Goal: Transaction & Acquisition: Purchase product/service

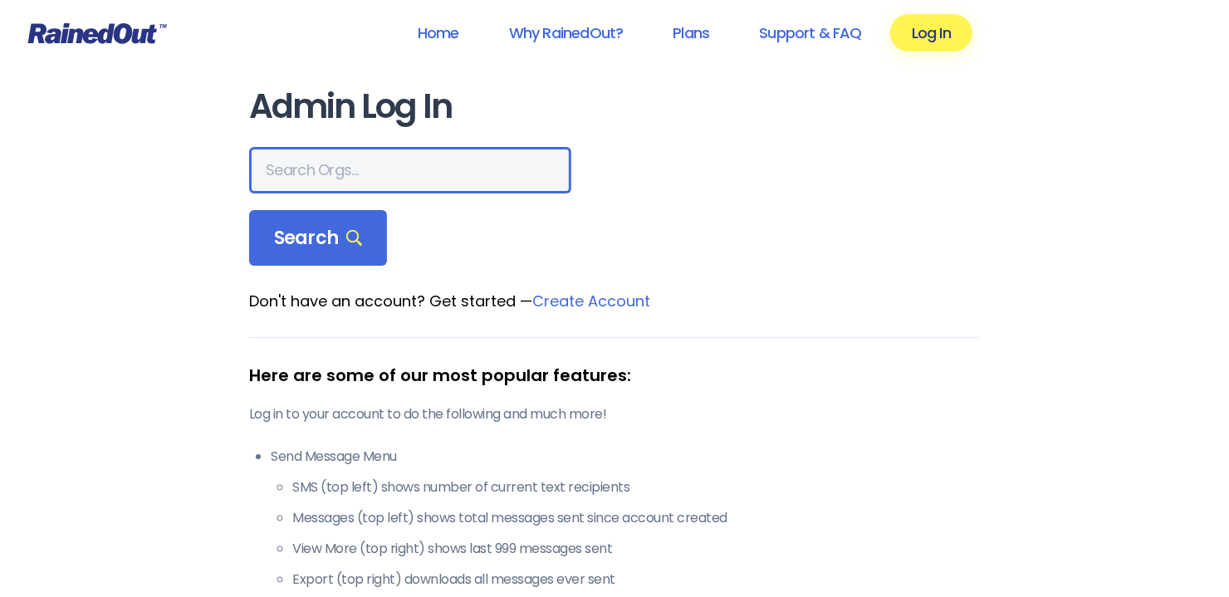
click at [356, 177] on input "text" at bounding box center [410, 170] width 322 height 46
type input "v"
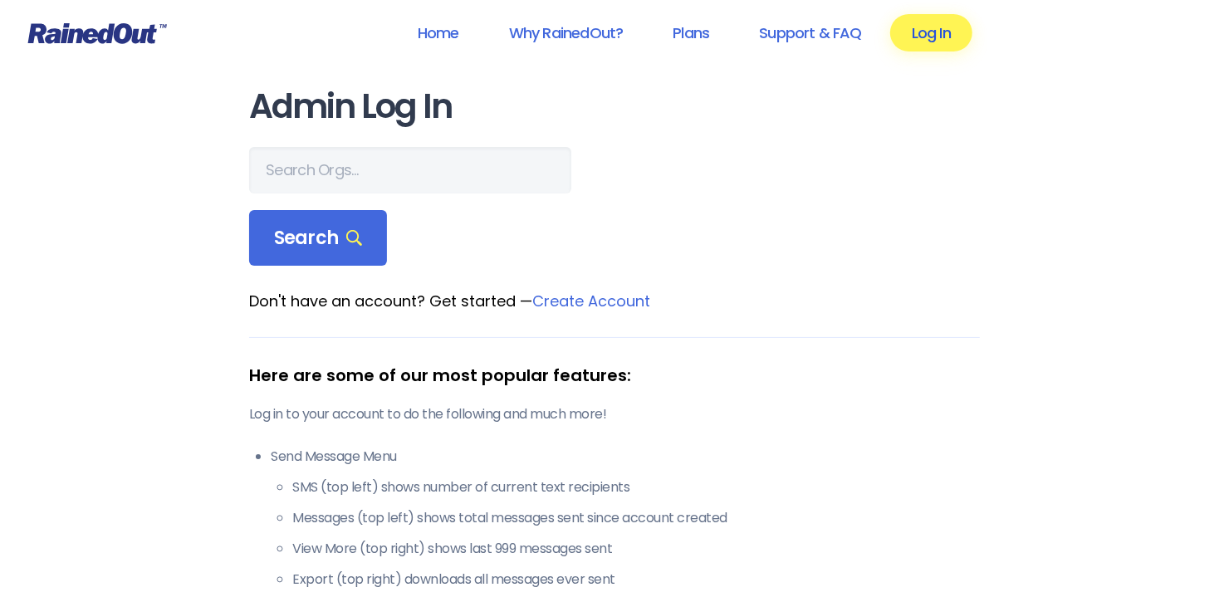
click at [925, 34] on link "Log In" at bounding box center [931, 32] width 82 height 37
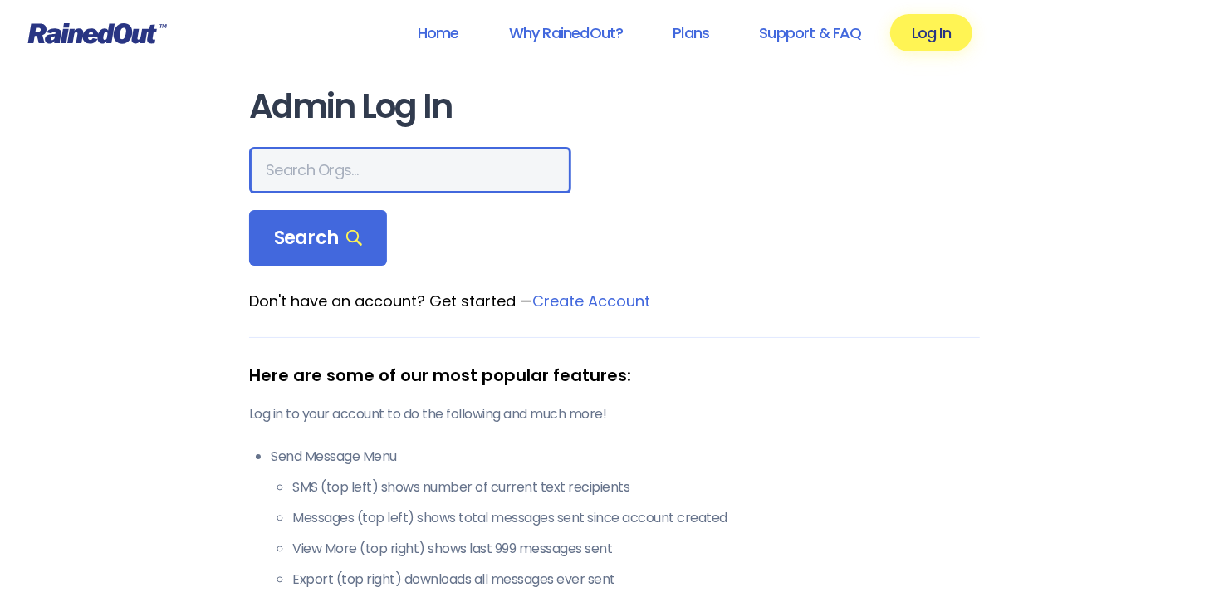
click at [371, 179] on input "text" at bounding box center [410, 170] width 322 height 46
paste input "visitsicnj"
type input "visitsicnj"
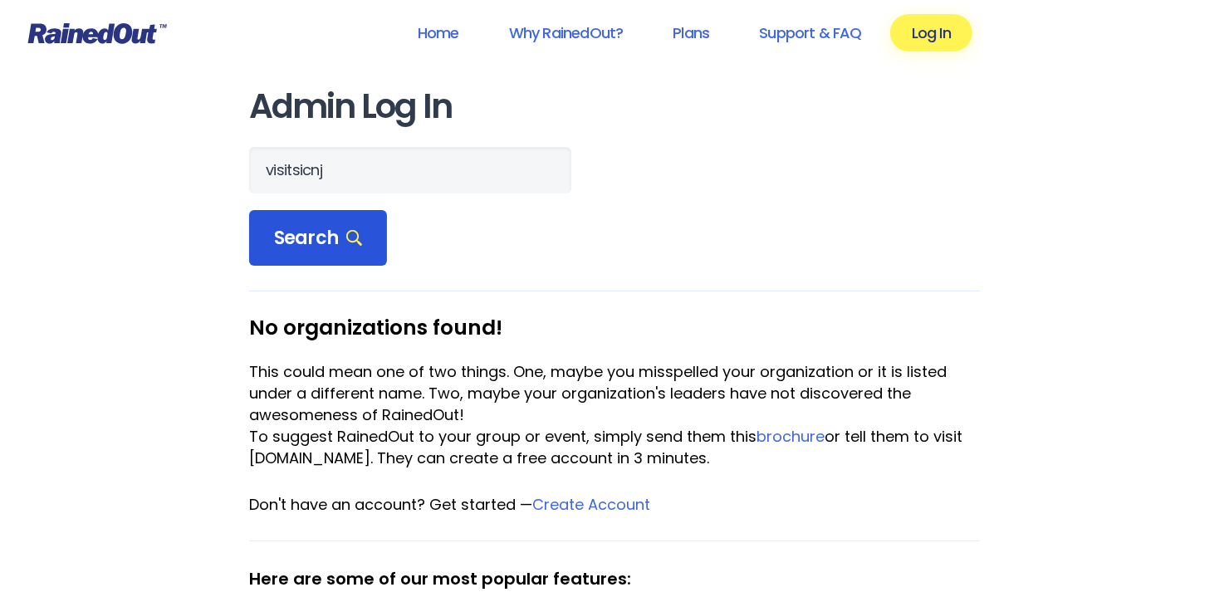
click at [299, 232] on span "Search" at bounding box center [318, 238] width 88 height 23
click at [438, 39] on link "Home" at bounding box center [438, 32] width 85 height 37
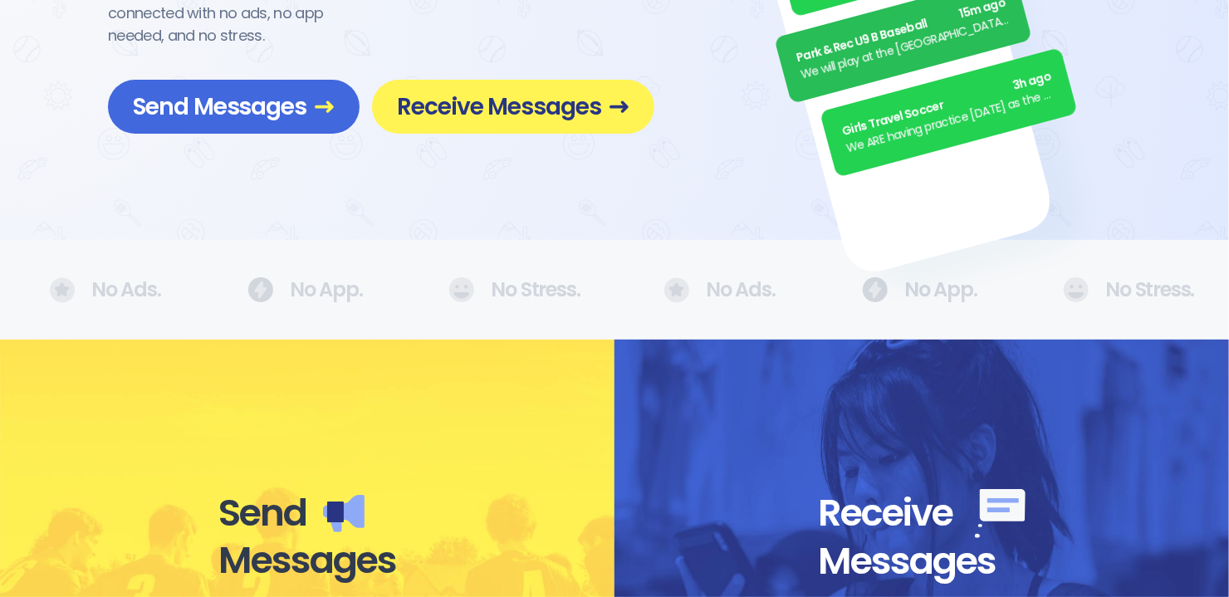
scroll to position [498, 0]
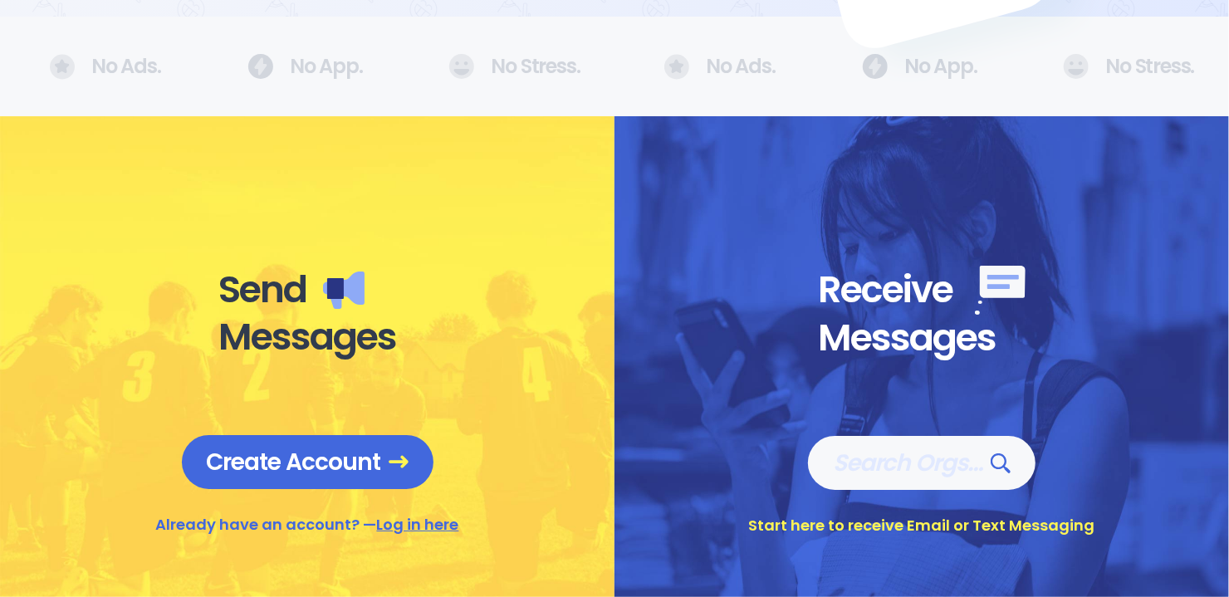
click at [414, 525] on link "Log in here" at bounding box center [418, 524] width 82 height 21
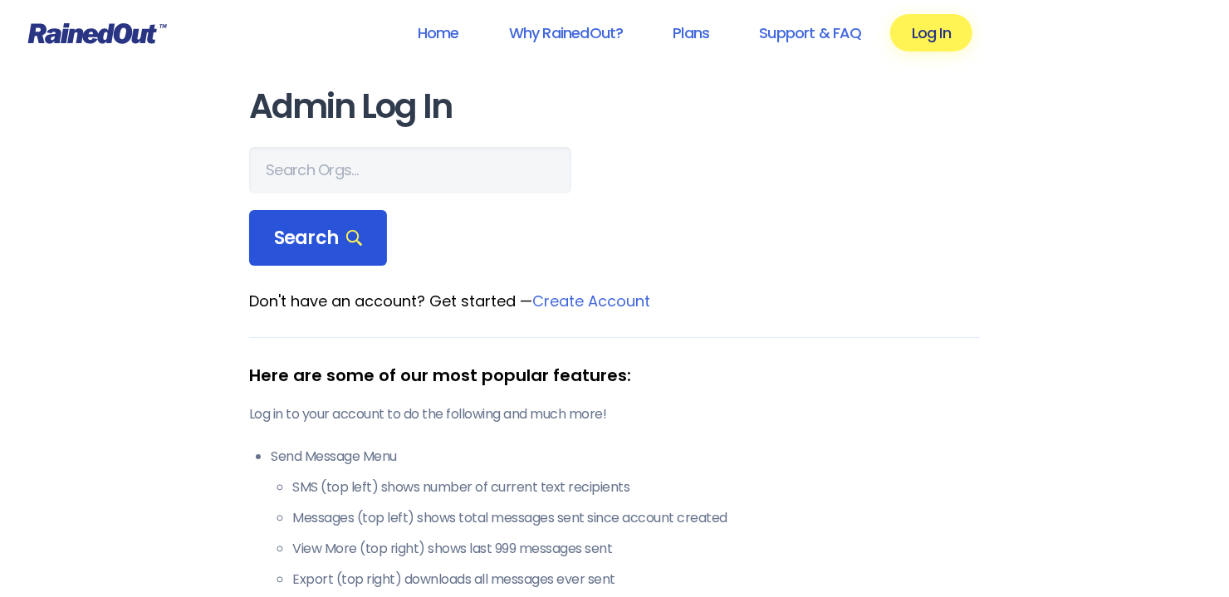
click at [343, 249] on span "Search" at bounding box center [318, 238] width 88 height 23
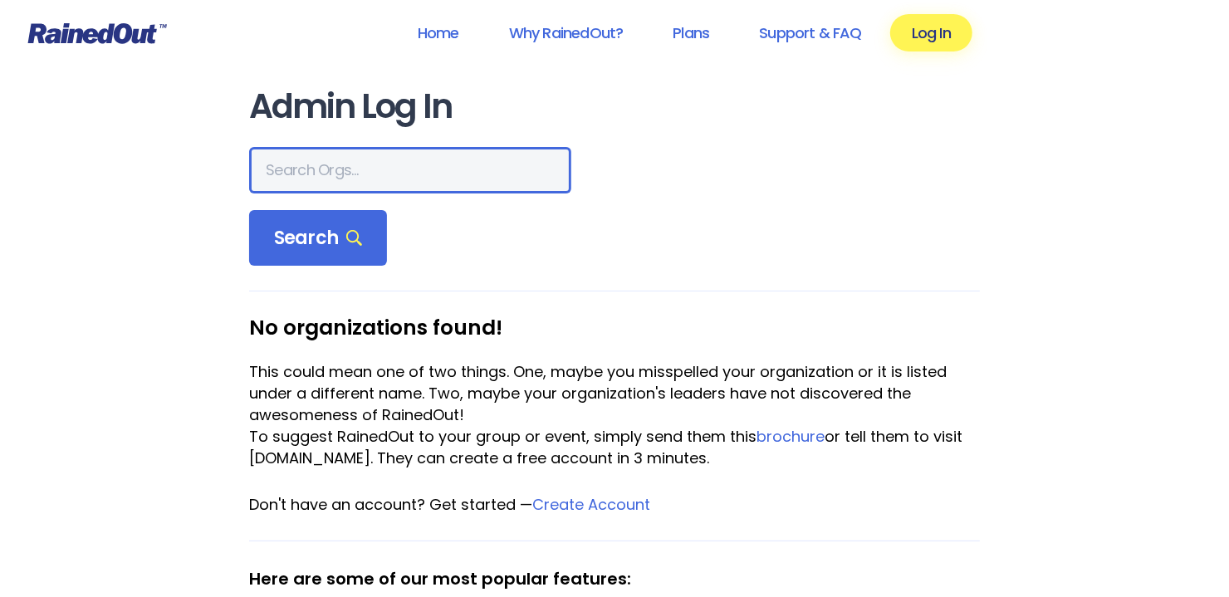
click at [353, 179] on input "text" at bounding box center [410, 170] width 322 height 46
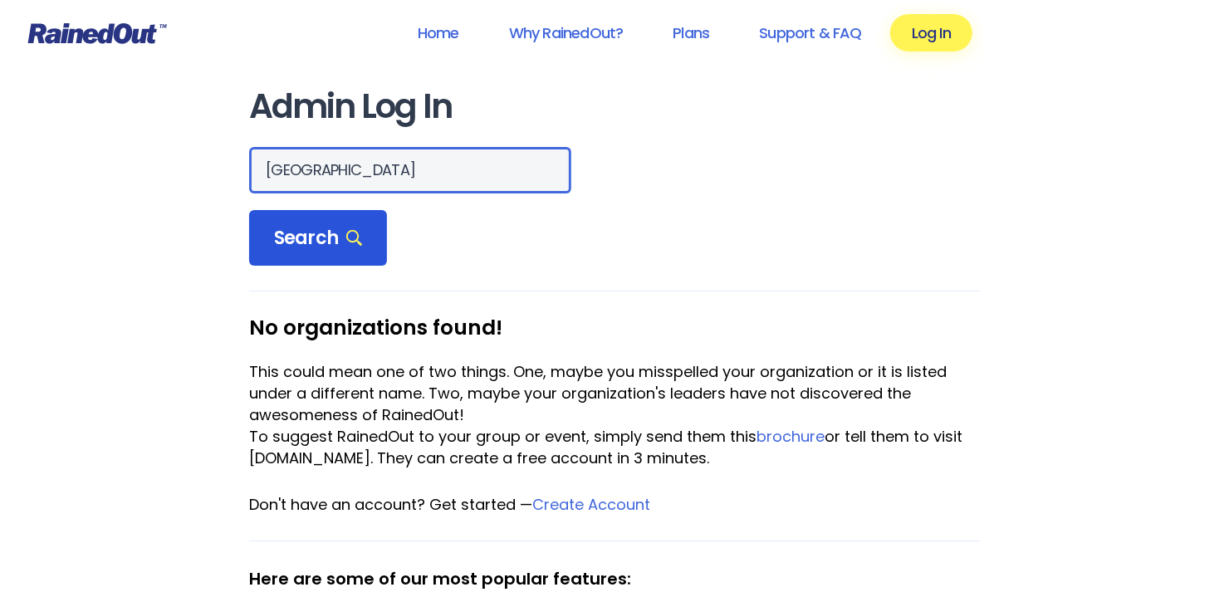
type input "[GEOGRAPHIC_DATA]"
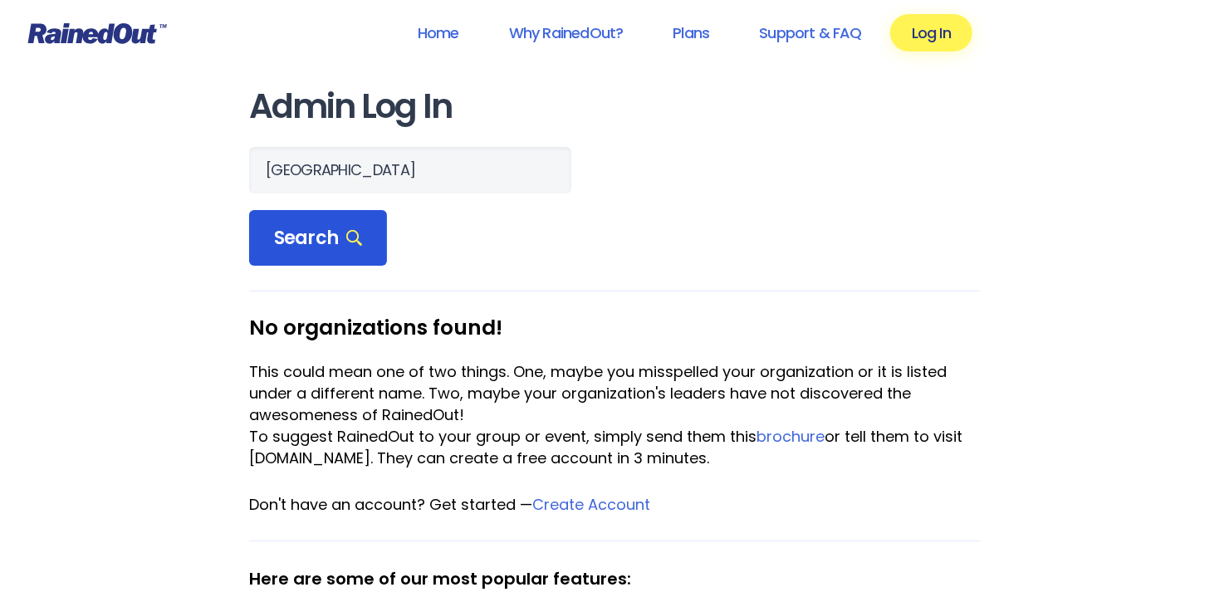
click at [323, 232] on span "Search" at bounding box center [318, 238] width 88 height 23
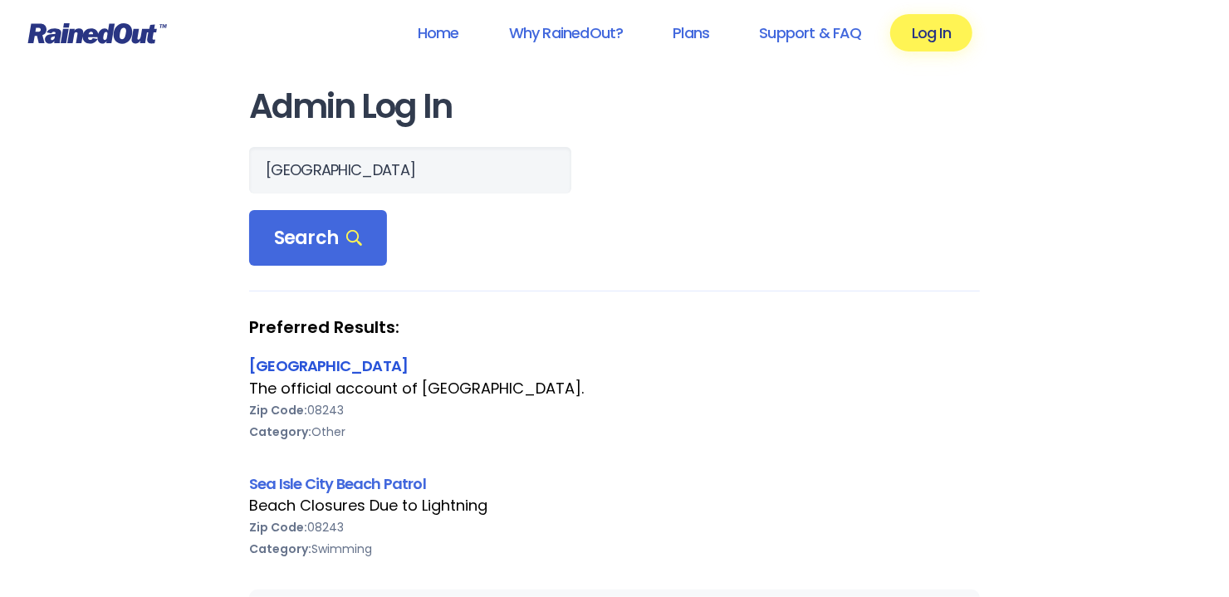
click at [285, 365] on link "[GEOGRAPHIC_DATA]" at bounding box center [328, 365] width 159 height 21
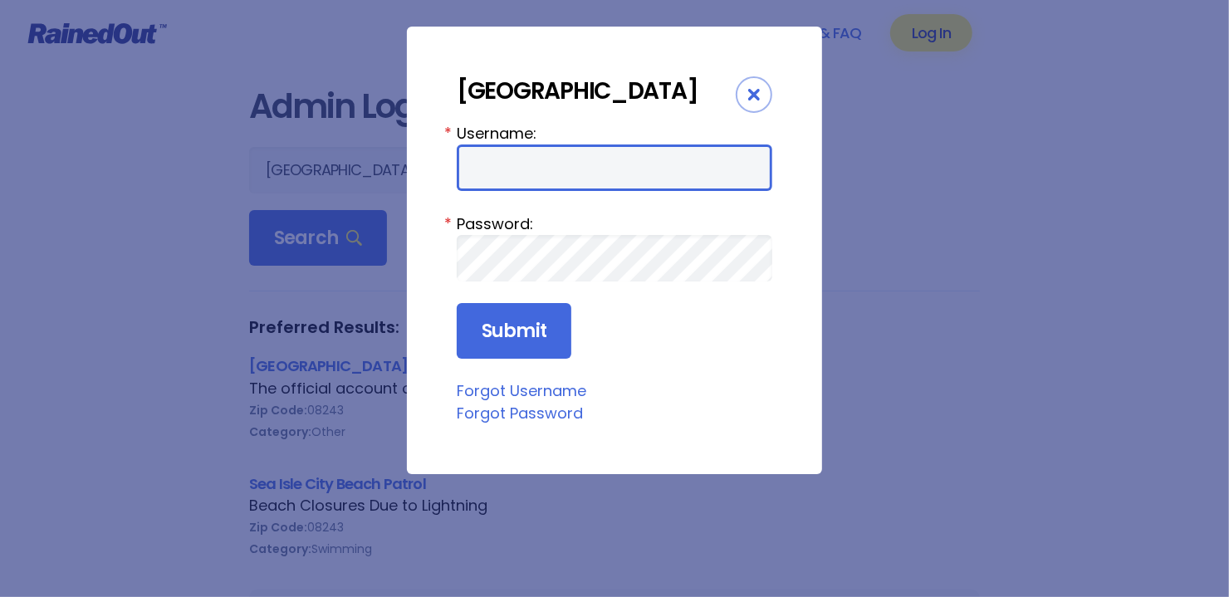
click at [583, 169] on input "Username:" at bounding box center [615, 167] width 316 height 46
paste input "visitsicnj"
type input "visitsicnj"
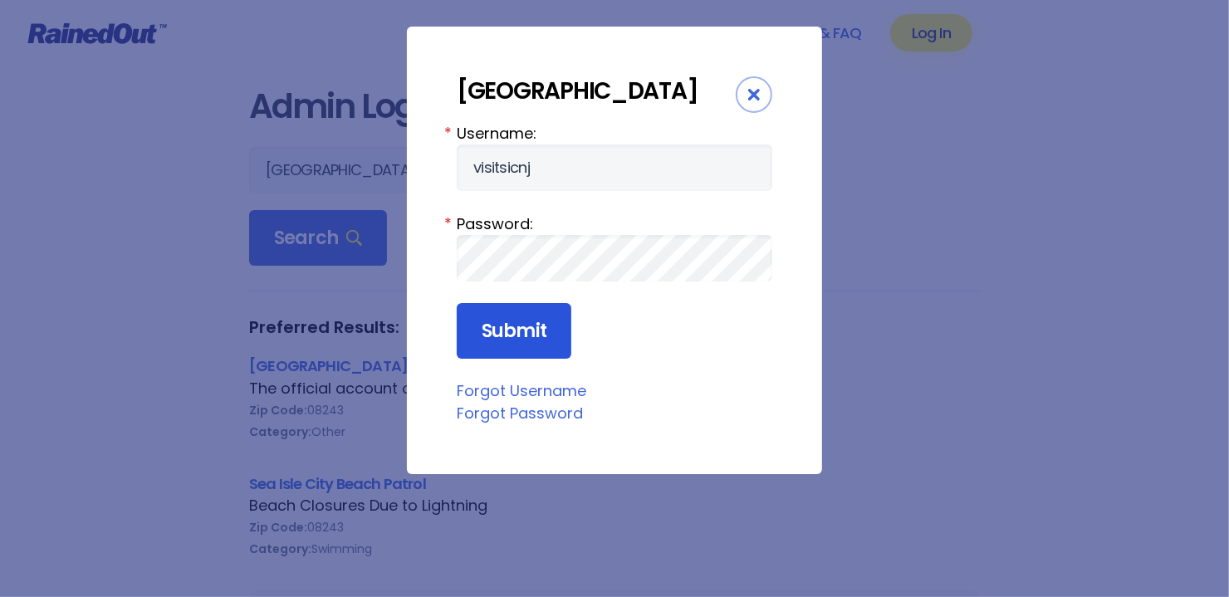
click at [529, 325] on input "Submit" at bounding box center [514, 331] width 115 height 56
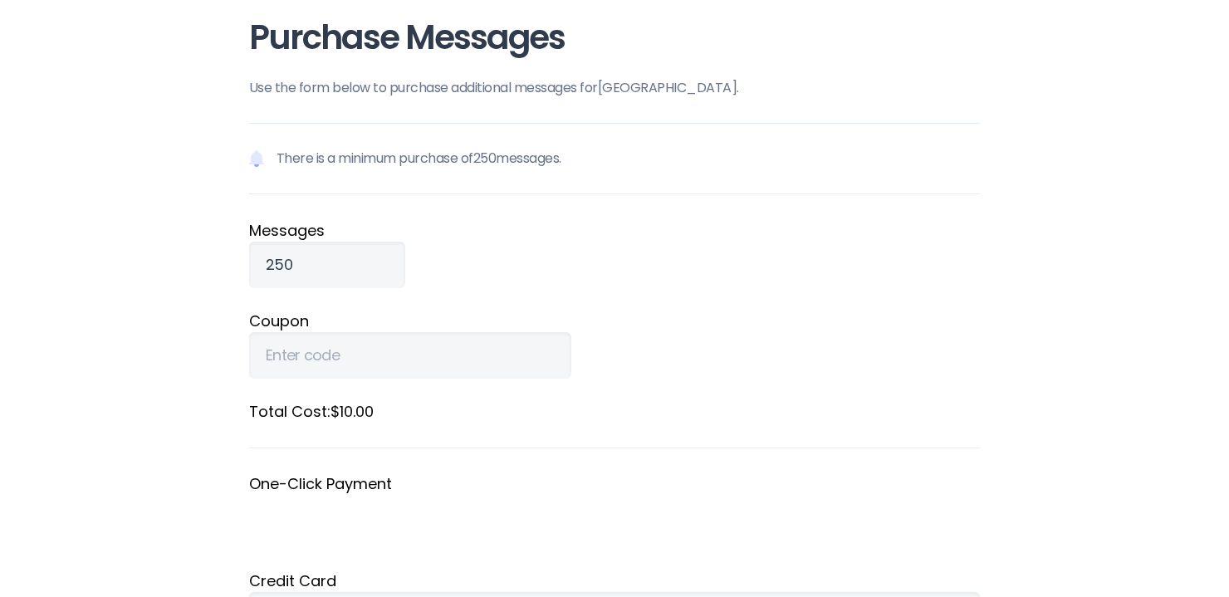
scroll to position [249, 0]
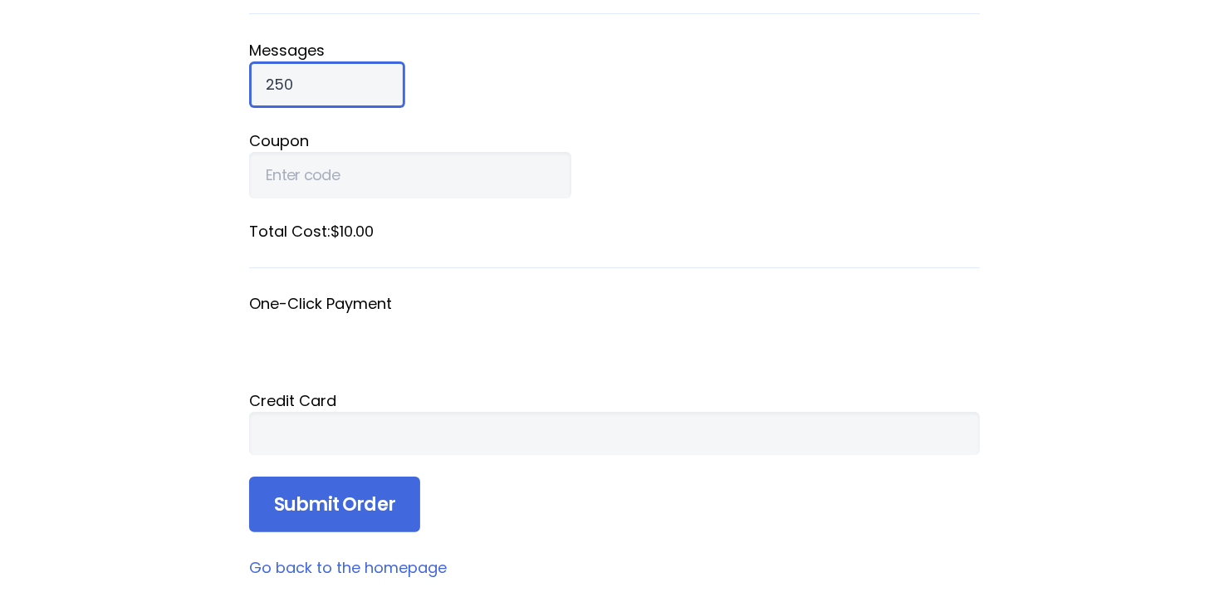
click at [341, 101] on input "250" at bounding box center [327, 84] width 156 height 46
drag, startPoint x: 324, startPoint y: 81, endPoint x: 246, endPoint y: 78, distance: 78.1
click at [246, 78] on div "Purchase Messages Use the form below to purchase additional messages for Sea Is…" at bounding box center [614, 209] width 797 height 917
type input "6000"
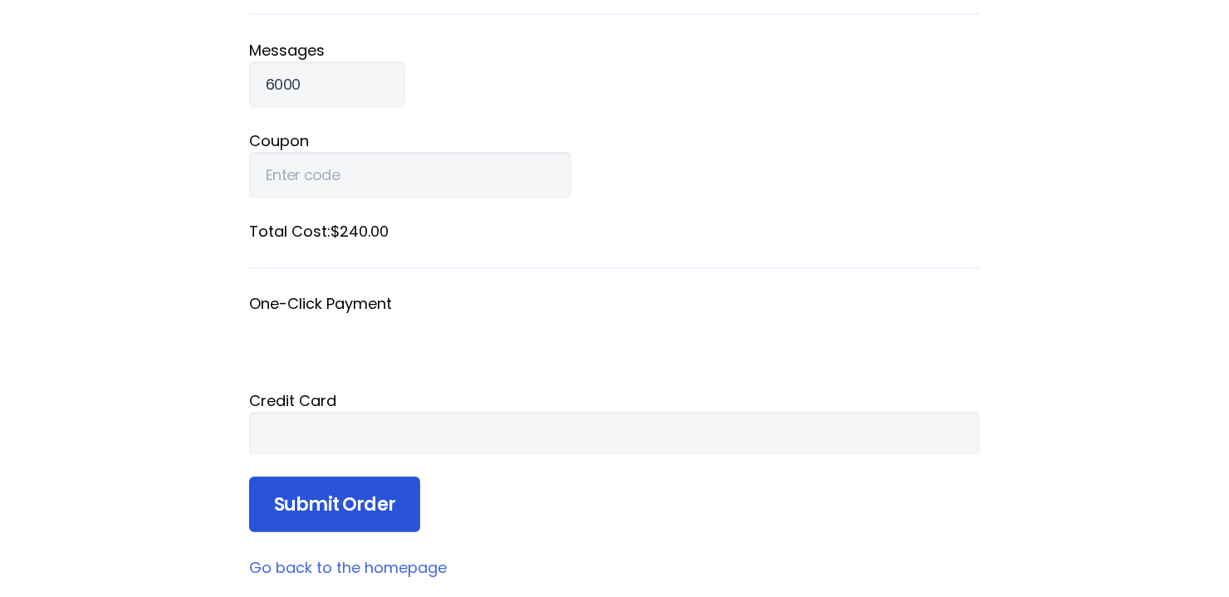
click at [300, 512] on input "Submit Order" at bounding box center [334, 505] width 171 height 56
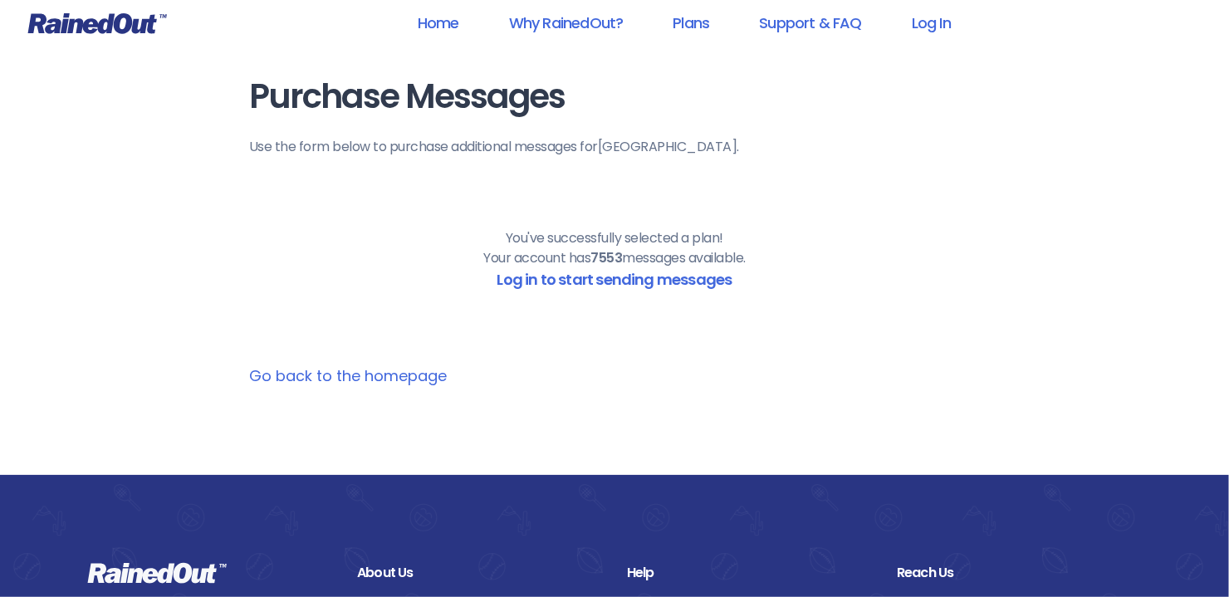
scroll to position [0, 0]
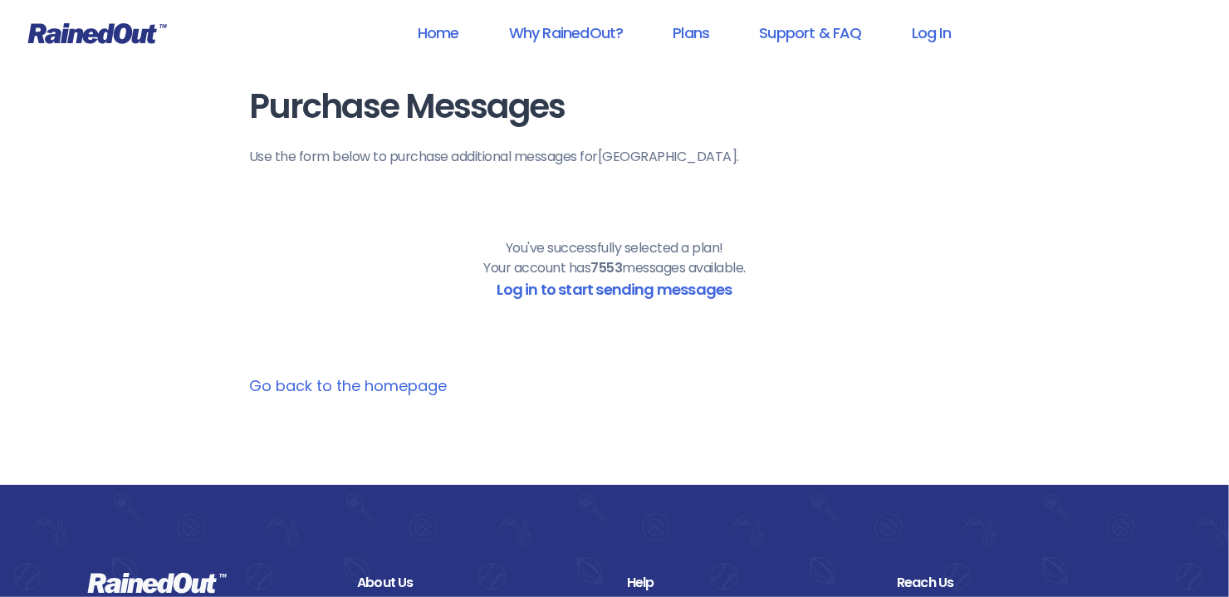
click at [338, 374] on main "Purchase Messages Use the form below to purchase additional messages for Sea Is…" at bounding box center [614, 242] width 731 height 309
click at [323, 385] on link "Go back to the homepage" at bounding box center [348, 385] width 198 height 21
